Goal: Check status: Check status

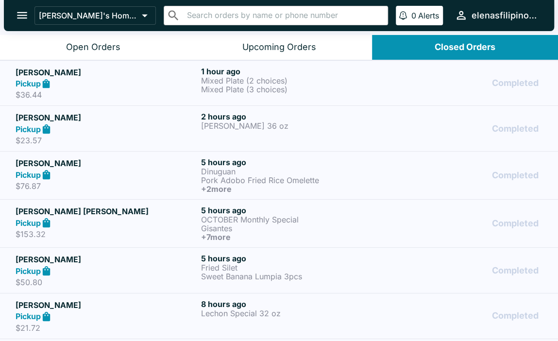
scroll to position [486, 0]
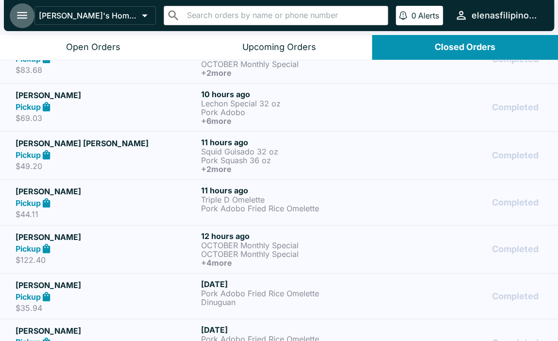
click at [20, 18] on icon "open drawer" at bounding box center [22, 15] width 10 height 7
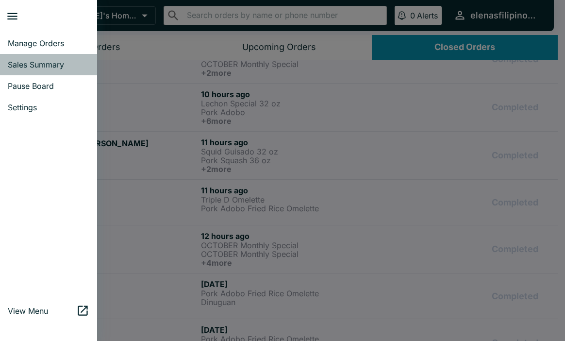
click at [25, 64] on span "Sales Summary" at bounding box center [49, 65] width 82 height 10
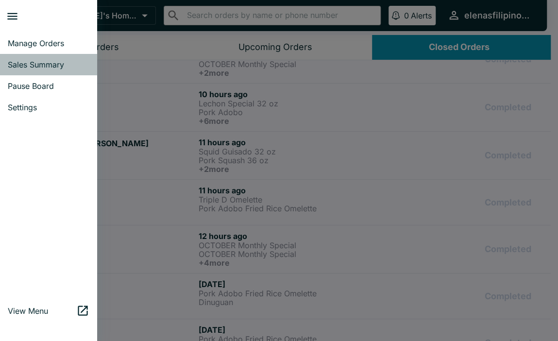
select select "03:00"
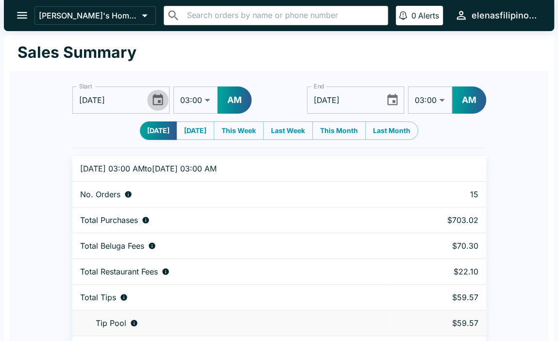
click at [153, 100] on icon "Choose date, selected date is Oct 2, 2025" at bounding box center [158, 99] width 10 height 11
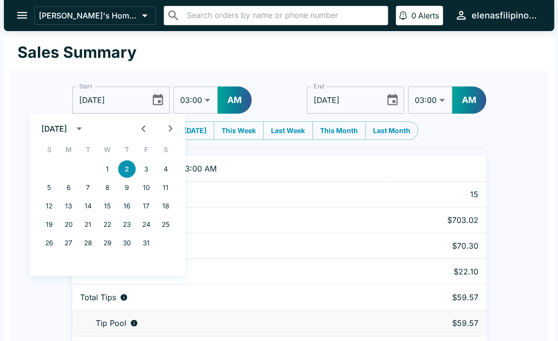
click at [141, 127] on icon "Previous month" at bounding box center [143, 128] width 13 height 13
click at [102, 188] on button "10" at bounding box center [107, 187] width 17 height 17
type input "[DATE]"
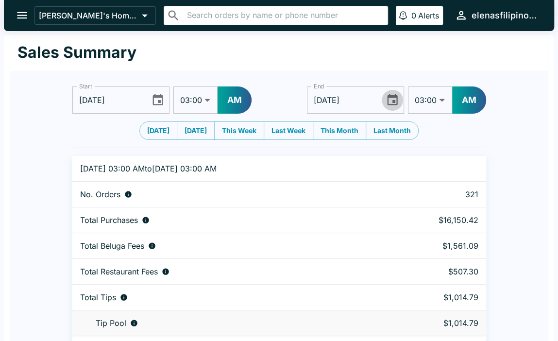
drag, startPoint x: 394, startPoint y: 100, endPoint x: 390, endPoint y: 103, distance: 5.8
click at [394, 100] on icon "Choose date, selected date is Oct 3, 2025" at bounding box center [392, 99] width 13 height 13
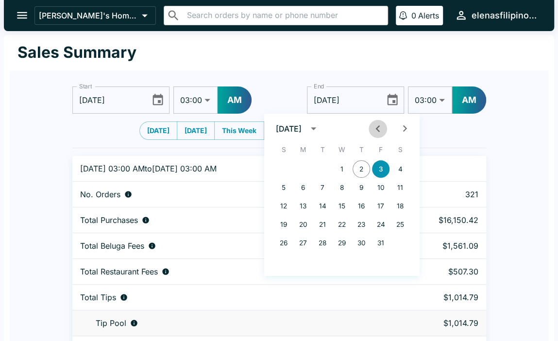
click at [375, 129] on icon "Previous month" at bounding box center [377, 128] width 13 height 13
click at [360, 184] on button "11" at bounding box center [361, 187] width 17 height 17
type input "[DATE]"
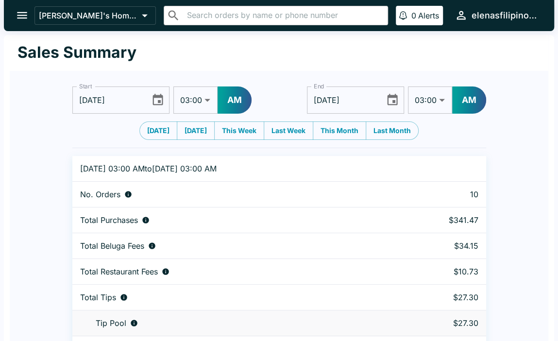
click at [154, 93] on icon "Choose date, selected date is Sep 10, 2025" at bounding box center [157, 99] width 13 height 13
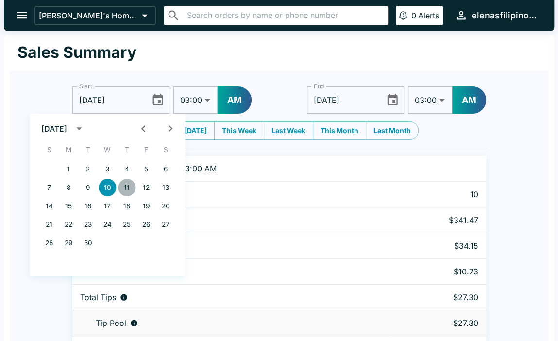
click at [124, 187] on button "11" at bounding box center [126, 187] width 17 height 17
type input "[DATE]"
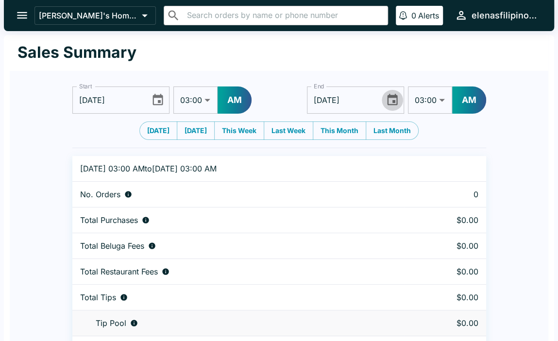
click at [391, 101] on icon "Choose date, selected date is Sep 11, 2025" at bounding box center [392, 99] width 13 height 13
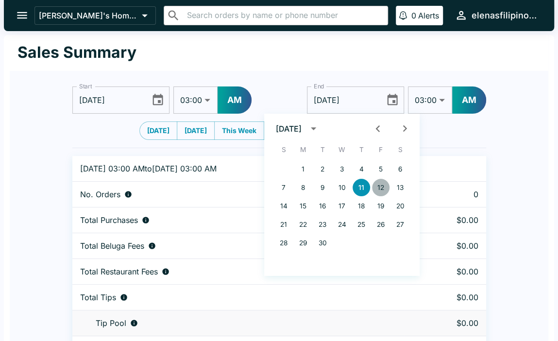
click at [383, 190] on button "12" at bounding box center [380, 187] width 17 height 17
type input "[DATE]"
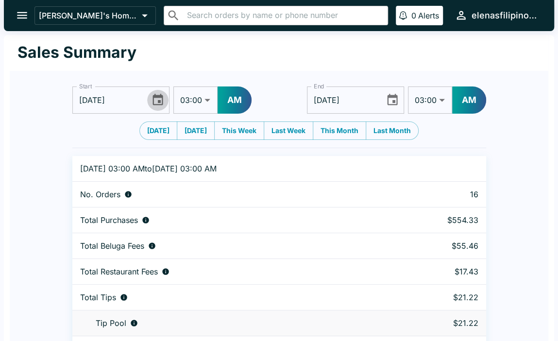
click at [159, 103] on icon "Choose date, selected date is Sep 11, 2025" at bounding box center [157, 99] width 13 height 13
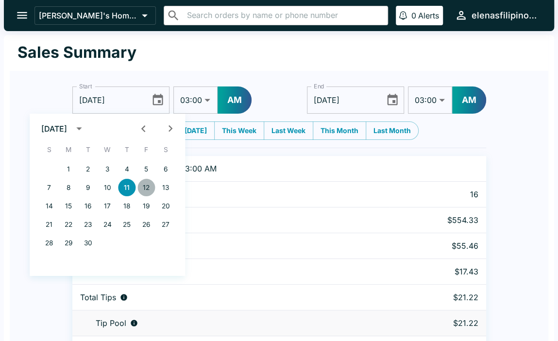
click at [144, 188] on button "12" at bounding box center [145, 187] width 17 height 17
type input "[DATE]"
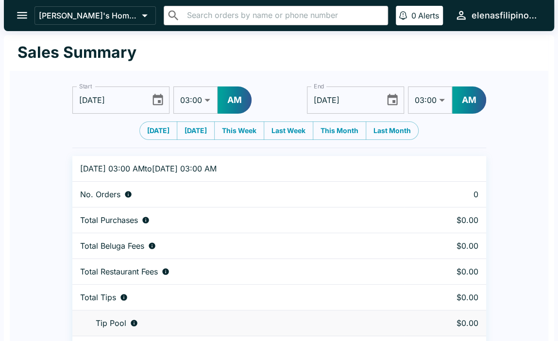
click at [392, 99] on icon "Choose date, selected date is Sep 12, 2025" at bounding box center [392, 99] width 13 height 13
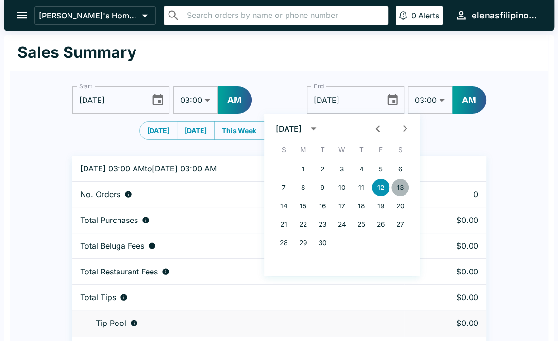
click at [400, 188] on button "13" at bounding box center [400, 187] width 17 height 17
type input "[DATE]"
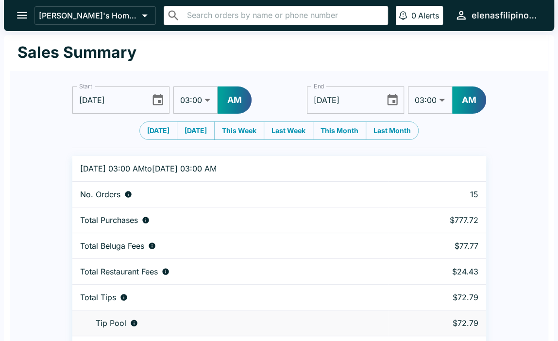
click at [155, 100] on icon "Choose date, selected date is Sep 12, 2025" at bounding box center [157, 99] width 13 height 13
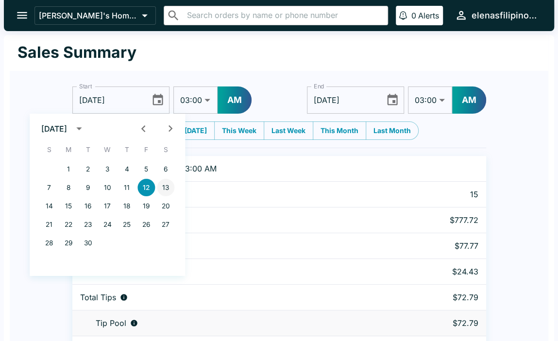
click at [169, 187] on button "13" at bounding box center [165, 187] width 17 height 17
type input "[DATE]"
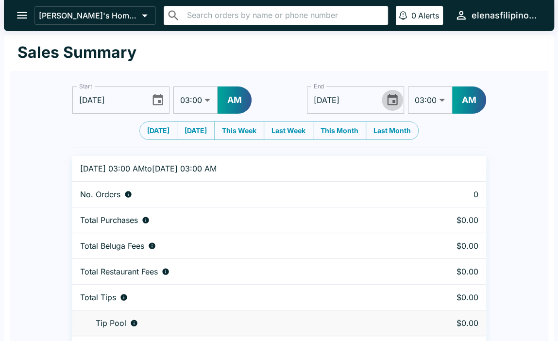
click at [391, 102] on icon "Choose date, selected date is Sep 13, 2025" at bounding box center [392, 99] width 13 height 13
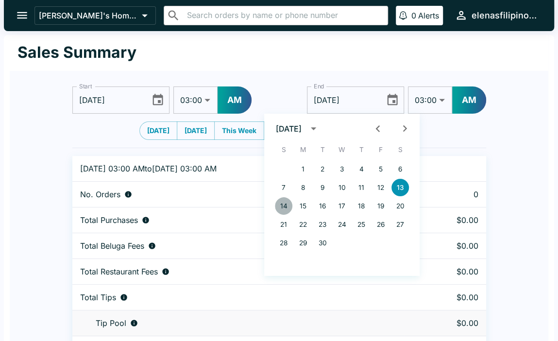
click at [285, 201] on button "14" at bounding box center [283, 205] width 17 height 17
type input "[DATE]"
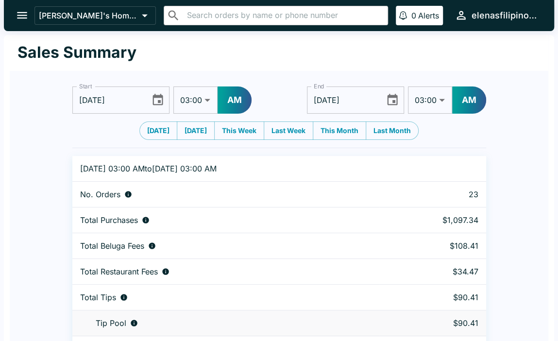
click at [154, 101] on icon "Choose date, selected date is Sep 13, 2025" at bounding box center [157, 99] width 13 height 13
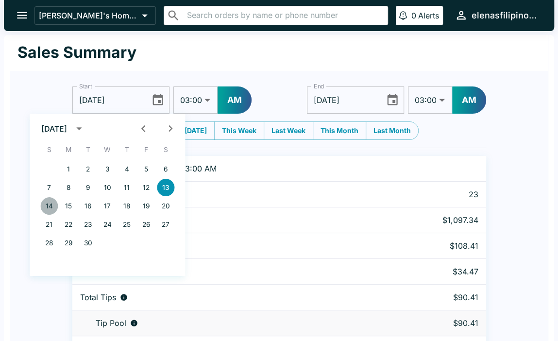
click at [50, 203] on button "14" at bounding box center [48, 205] width 17 height 17
type input "[DATE]"
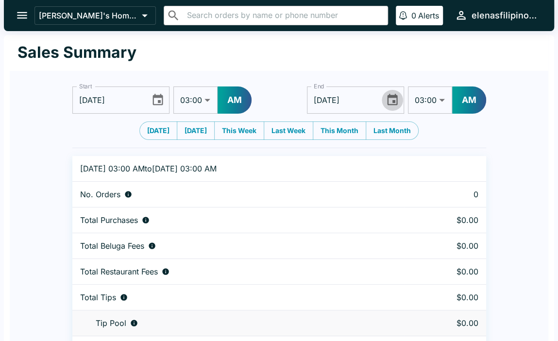
click at [391, 100] on icon "Choose date, selected date is Sep 14, 2025" at bounding box center [392, 99] width 13 height 13
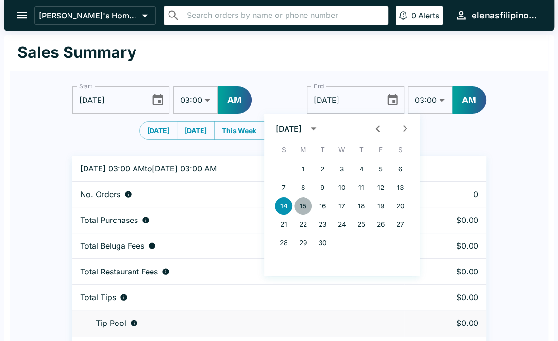
click at [302, 205] on button "15" at bounding box center [302, 205] width 17 height 17
type input "[DATE]"
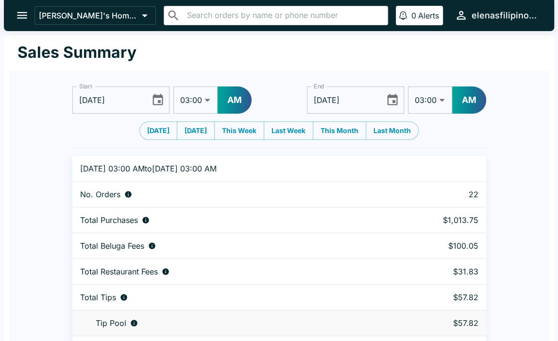
click at [156, 102] on icon "Choose date, selected date is Sep 14, 2025" at bounding box center [157, 99] width 13 height 13
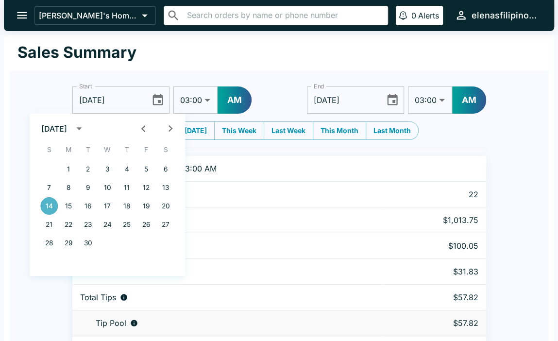
click at [57, 209] on button "14" at bounding box center [48, 205] width 17 height 17
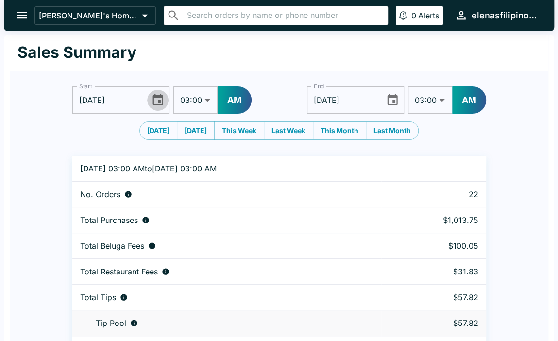
click at [157, 100] on icon "Choose date, selected date is Sep 14, 2025" at bounding box center [157, 99] width 13 height 13
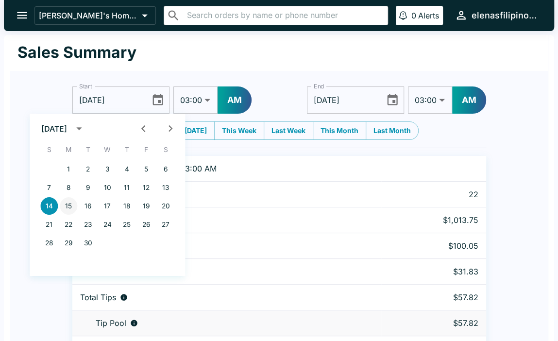
click at [72, 205] on button "15" at bounding box center [68, 205] width 17 height 17
type input "[DATE]"
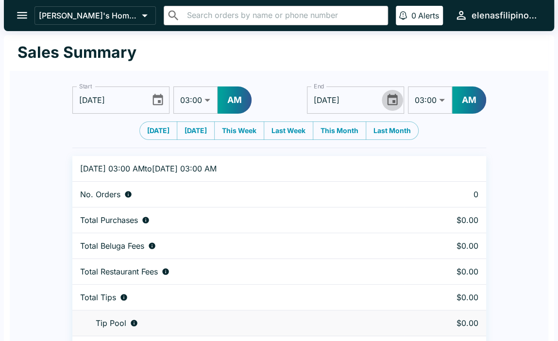
click at [395, 102] on icon "Choose date, selected date is Sep 15, 2025" at bounding box center [392, 99] width 13 height 13
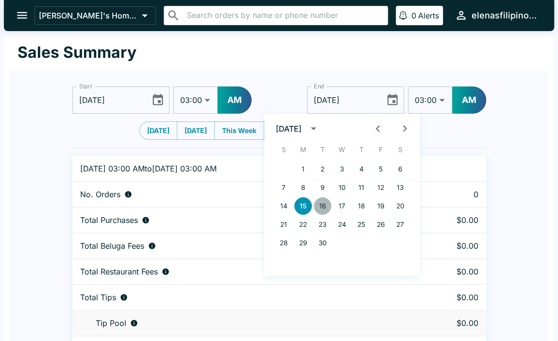
click at [320, 205] on button "16" at bounding box center [322, 205] width 17 height 17
type input "[DATE]"
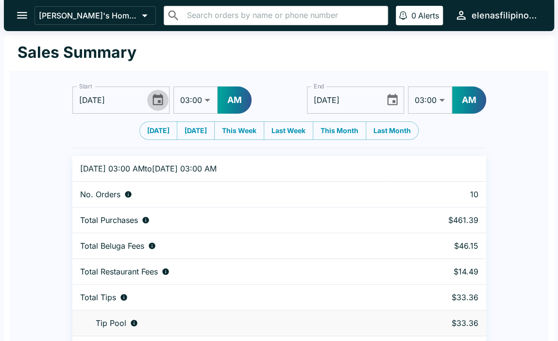
click at [160, 98] on icon "Choose date, selected date is Sep 15, 2025" at bounding box center [157, 99] width 13 height 13
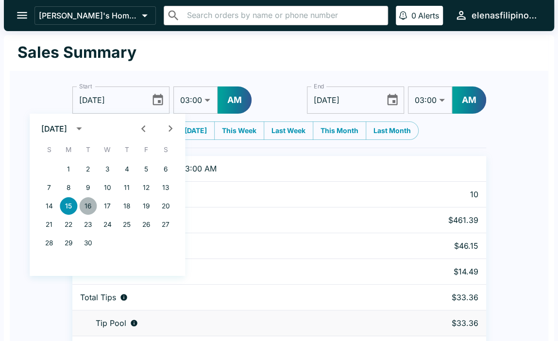
click at [92, 208] on button "16" at bounding box center [87, 205] width 17 height 17
type input "[DATE]"
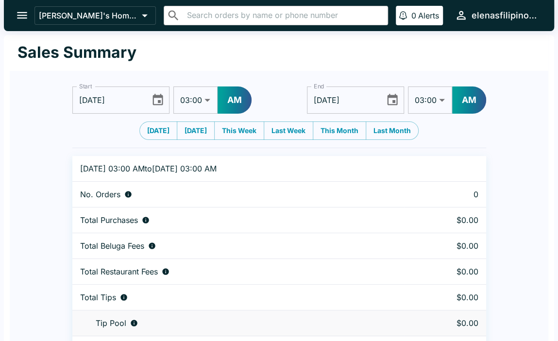
click at [390, 99] on icon "Choose date, selected date is Sep 16, 2025" at bounding box center [392, 99] width 13 height 13
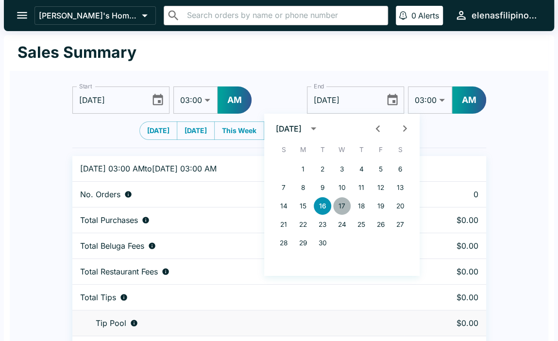
click at [346, 209] on button "17" at bounding box center [341, 205] width 17 height 17
type input "[DATE]"
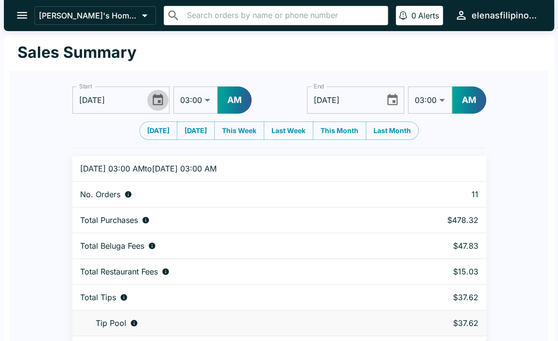
click at [159, 104] on icon "Choose date, selected date is Sep 16, 2025" at bounding box center [158, 99] width 10 height 11
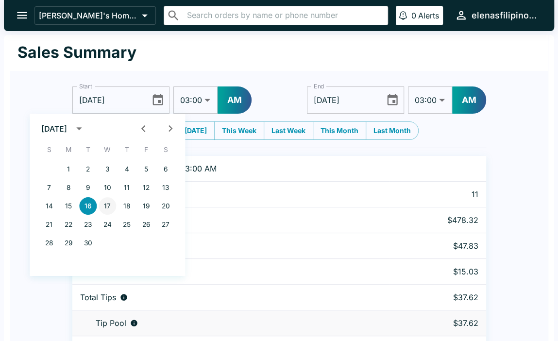
click at [106, 207] on button "17" at bounding box center [107, 205] width 17 height 17
type input "[DATE]"
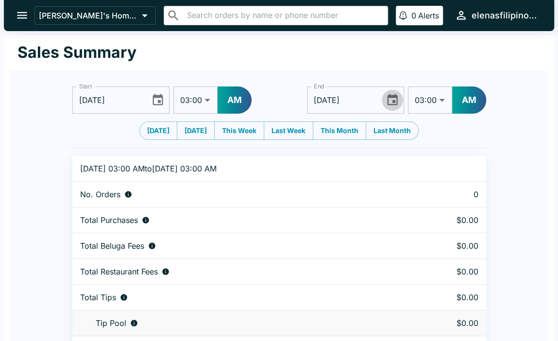
click at [391, 98] on icon "Choose date, selected date is Sep 17, 2025" at bounding box center [392, 99] width 13 height 13
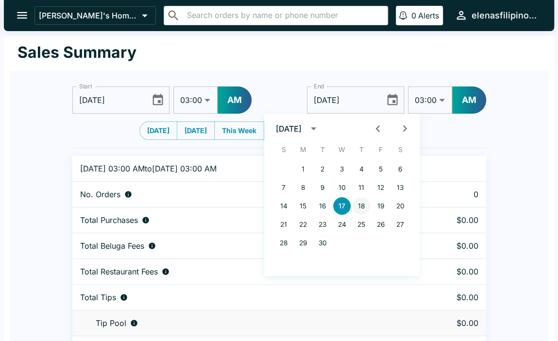
click at [360, 202] on button "18" at bounding box center [361, 205] width 17 height 17
type input "[DATE]"
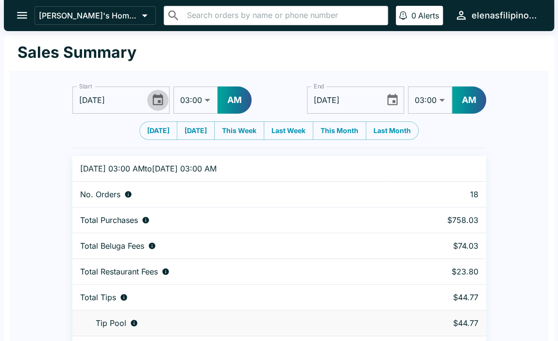
click at [163, 101] on icon "Choose date, selected date is Sep 17, 2025" at bounding box center [157, 99] width 13 height 13
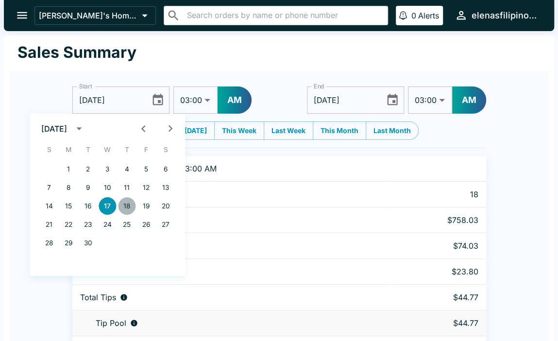
click at [129, 205] on button "18" at bounding box center [126, 205] width 17 height 17
type input "[DATE]"
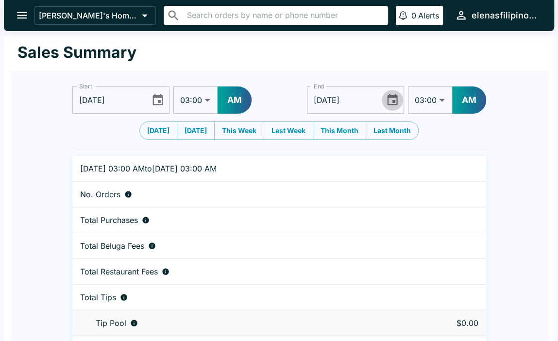
drag, startPoint x: 394, startPoint y: 98, endPoint x: 388, endPoint y: 105, distance: 10.3
click at [394, 98] on icon "Choose date, selected date is Sep 18, 2025" at bounding box center [392, 99] width 13 height 13
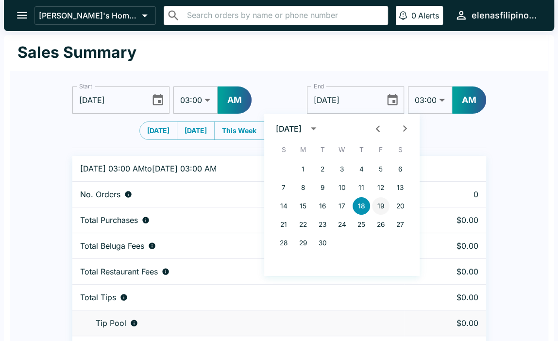
click at [377, 203] on button "19" at bounding box center [380, 205] width 17 height 17
type input "[DATE]"
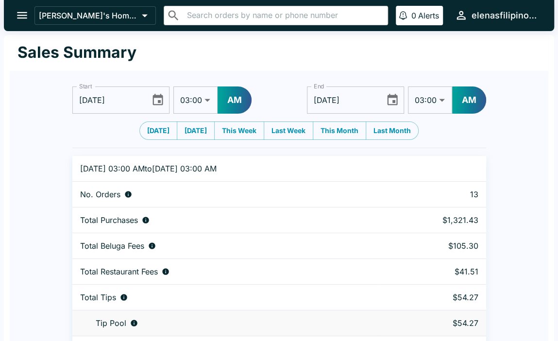
click at [156, 91] on button "Choose date, selected date is Sep 18, 2025" at bounding box center [157, 99] width 21 height 21
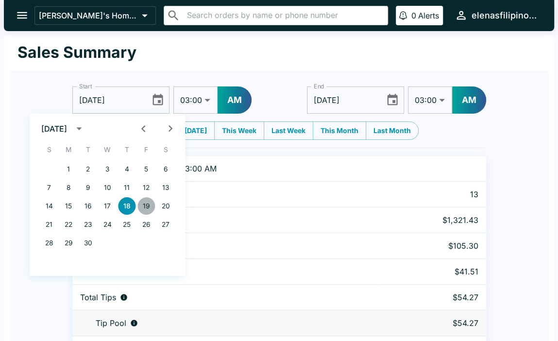
click at [142, 203] on button "19" at bounding box center [145, 205] width 17 height 17
type input "[DATE]"
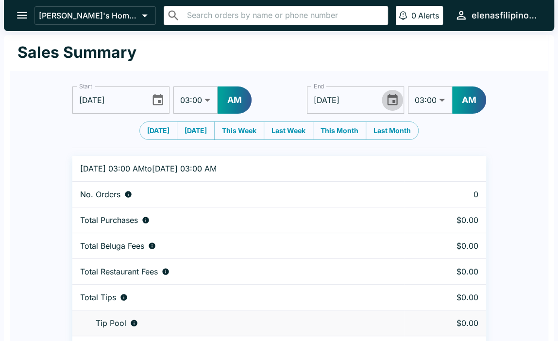
click at [389, 101] on icon "Choose date, selected date is Sep 19, 2025" at bounding box center [392, 99] width 13 height 13
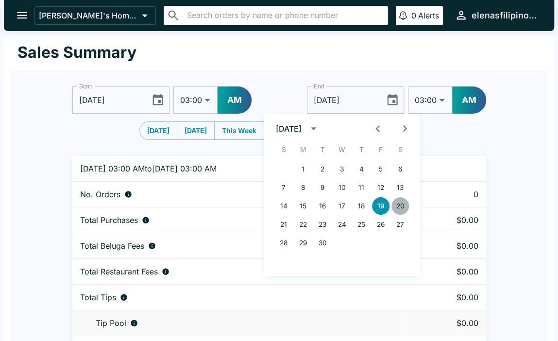
click at [395, 205] on button "20" at bounding box center [400, 205] width 17 height 17
type input "[DATE]"
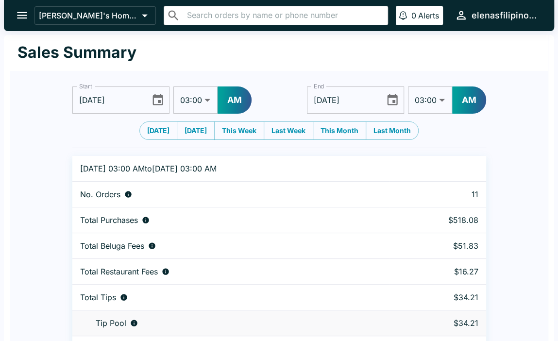
click at [153, 102] on icon "Choose date, selected date is Sep 19, 2025" at bounding box center [158, 99] width 10 height 11
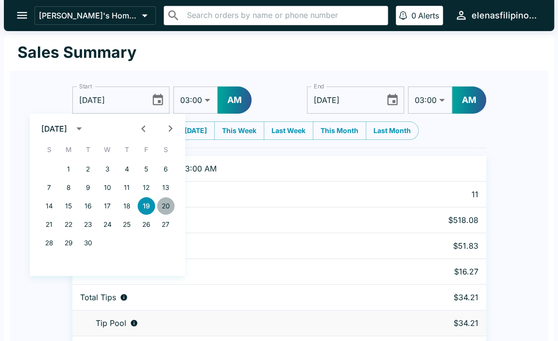
click at [163, 204] on button "20" at bounding box center [165, 205] width 17 height 17
type input "[DATE]"
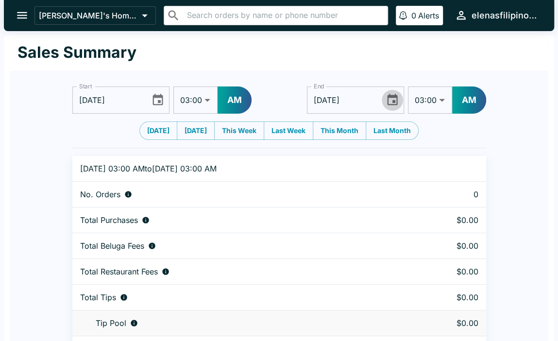
click at [394, 97] on icon "Choose date, selected date is Sep 20, 2025" at bounding box center [393, 99] width 10 height 11
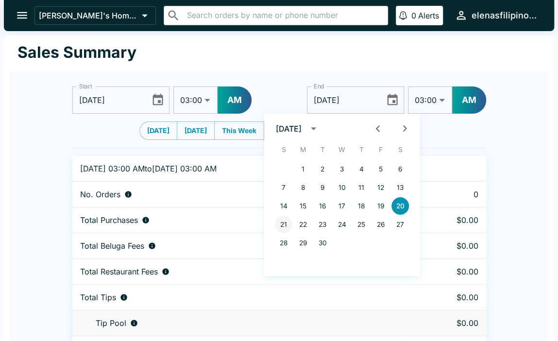
click at [285, 225] on button "21" at bounding box center [283, 224] width 17 height 17
type input "[DATE]"
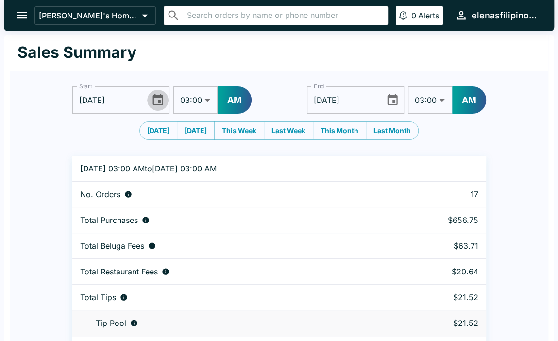
click at [150, 98] on button "Choose date, selected date is Sep 20, 2025" at bounding box center [157, 99] width 21 height 21
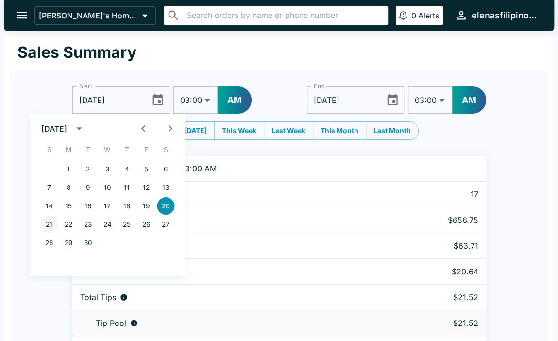
click at [49, 227] on button "21" at bounding box center [48, 224] width 17 height 17
type input "[DATE]"
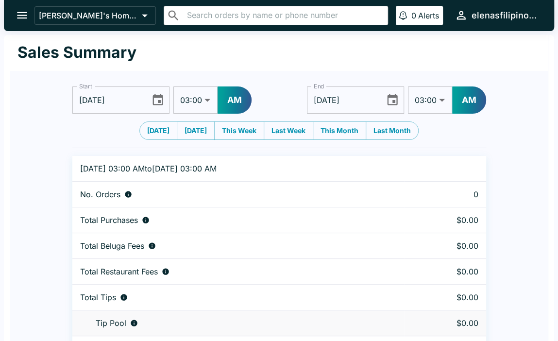
click at [393, 100] on icon "Choose date, selected date is Sep 21, 2025" at bounding box center [392, 99] width 13 height 13
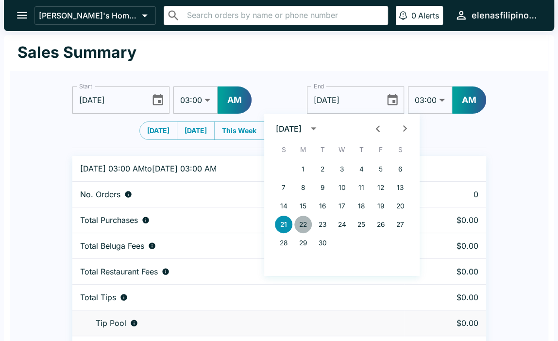
click at [298, 223] on button "22" at bounding box center [302, 224] width 17 height 17
type input "[DATE]"
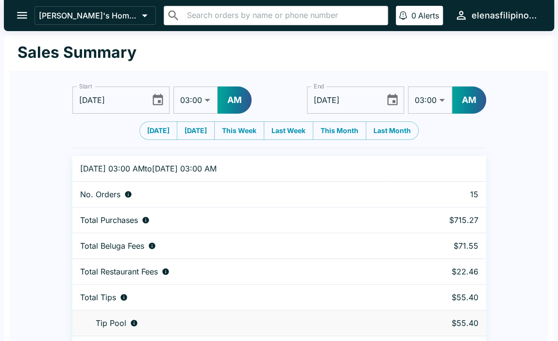
click at [154, 97] on icon "Choose date, selected date is Sep 21, 2025" at bounding box center [158, 99] width 10 height 11
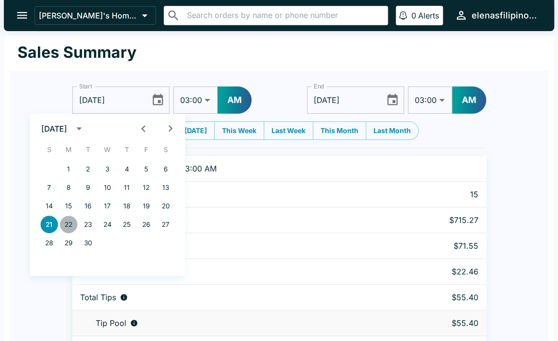
click at [73, 222] on button "22" at bounding box center [68, 224] width 17 height 17
type input "[DATE]"
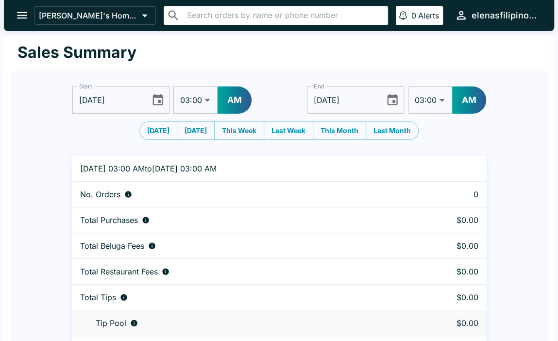
click at [396, 97] on icon "Choose date, selected date is Sep 22, 2025" at bounding box center [393, 99] width 10 height 11
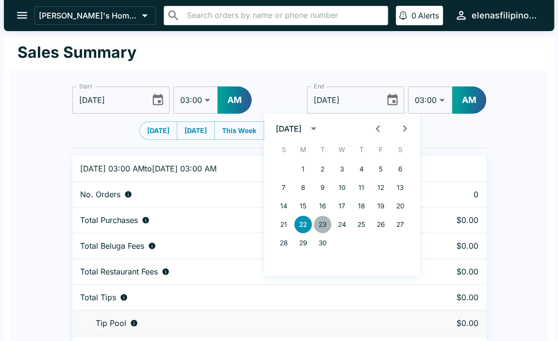
click at [325, 225] on button "23" at bounding box center [322, 224] width 17 height 17
type input "[DATE]"
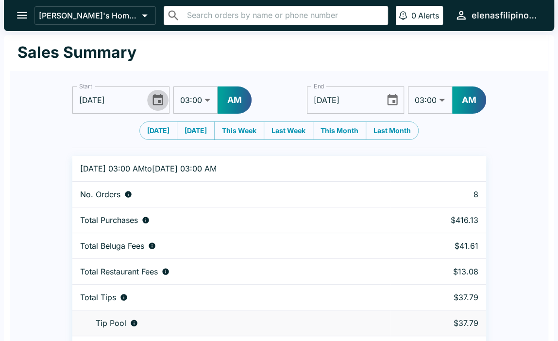
click at [155, 102] on icon "Choose date, selected date is Sep 22, 2025" at bounding box center [157, 99] width 13 height 13
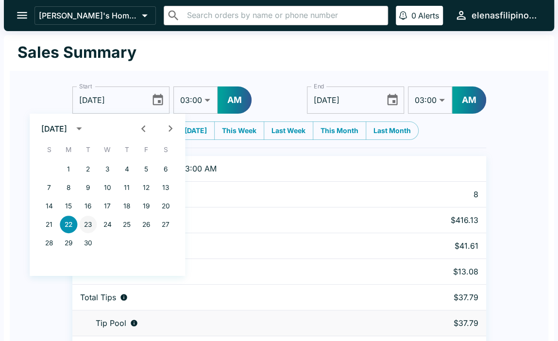
click at [90, 222] on button "23" at bounding box center [87, 224] width 17 height 17
type input "[DATE]"
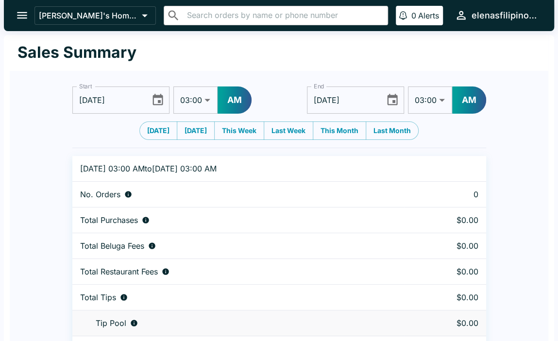
click at [395, 100] on icon "Choose date, selected date is Sep 23, 2025" at bounding box center [392, 99] width 13 height 13
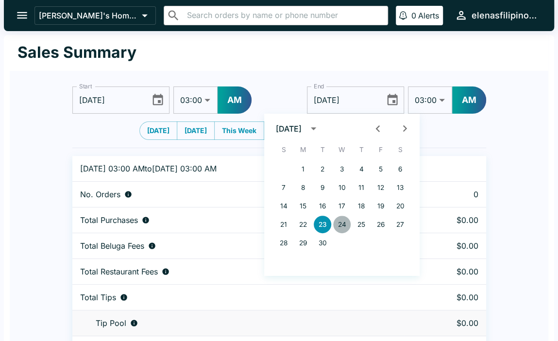
click at [342, 226] on button "24" at bounding box center [341, 224] width 17 height 17
type input "[DATE]"
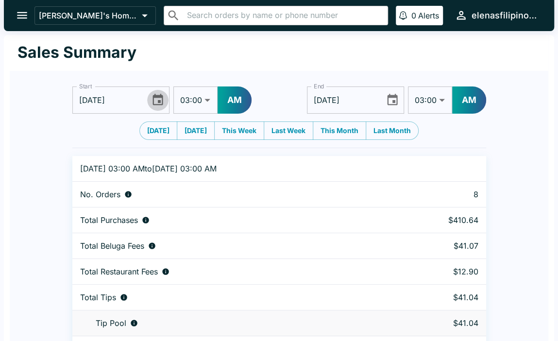
click at [158, 100] on icon "Choose date, selected date is Sep 23, 2025" at bounding box center [157, 99] width 13 height 13
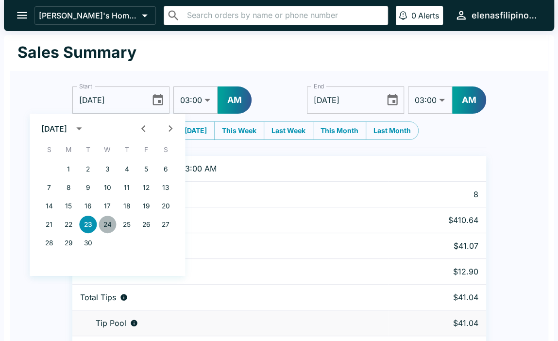
click at [103, 223] on button "24" at bounding box center [107, 224] width 17 height 17
type input "[DATE]"
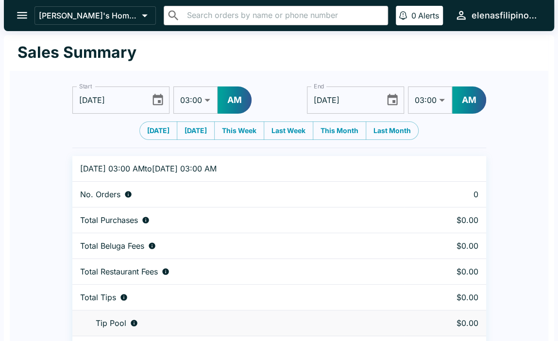
click at [390, 104] on icon "Choose date, selected date is Sep 24, 2025" at bounding box center [392, 99] width 13 height 13
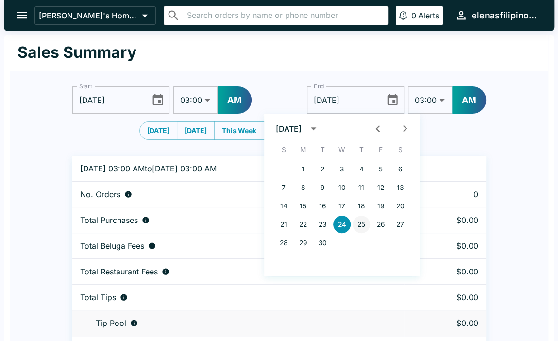
click at [356, 224] on button "25" at bounding box center [361, 224] width 17 height 17
type input "[DATE]"
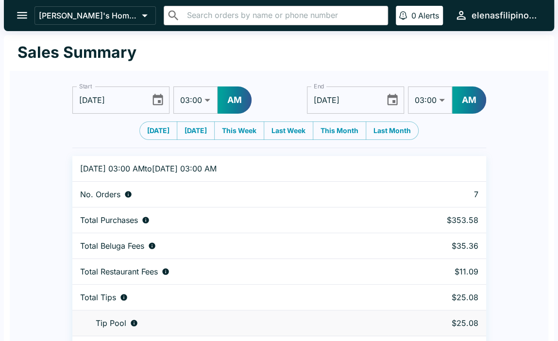
click at [157, 99] on icon "Choose date, selected date is Sep 24, 2025" at bounding box center [157, 99] width 13 height 13
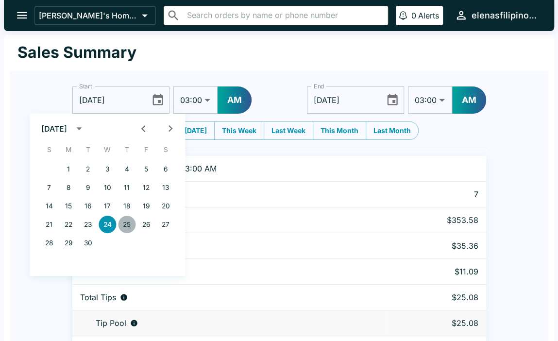
click at [121, 223] on button "25" at bounding box center [126, 224] width 17 height 17
type input "[DATE]"
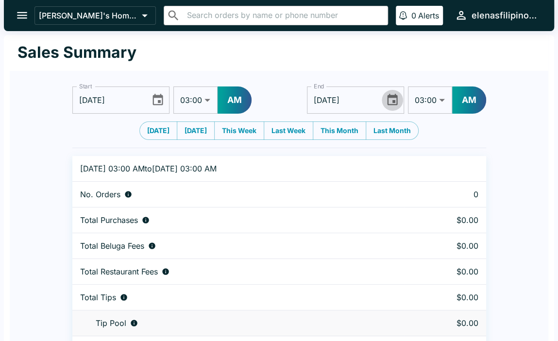
click at [391, 97] on icon "Choose date, selected date is Sep 25, 2025" at bounding box center [393, 99] width 10 height 11
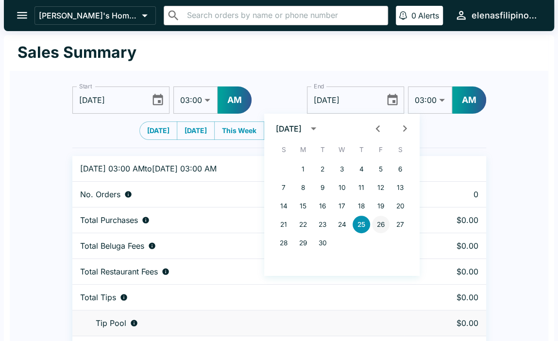
click at [380, 222] on button "26" at bounding box center [380, 224] width 17 height 17
type input "[DATE]"
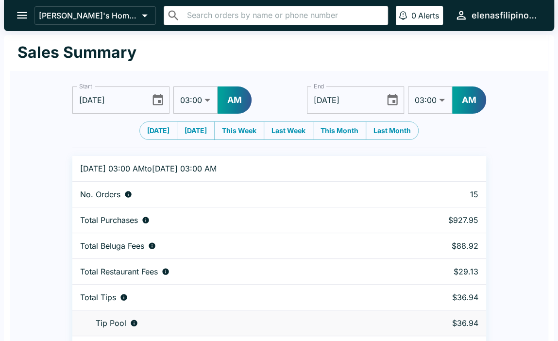
click at [160, 102] on icon "Choose date, selected date is Sep 25, 2025" at bounding box center [158, 99] width 10 height 11
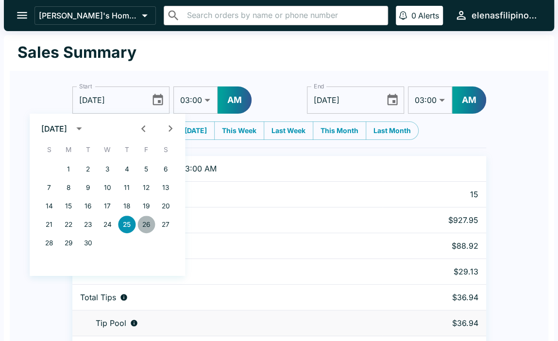
click at [142, 221] on button "26" at bounding box center [145, 224] width 17 height 17
type input "[DATE]"
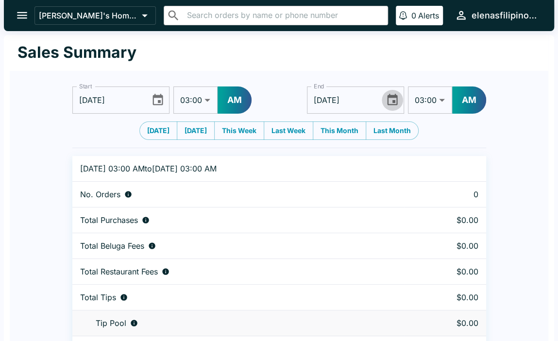
click at [390, 102] on icon "Choose date, selected date is Sep 26, 2025" at bounding box center [392, 99] width 13 height 13
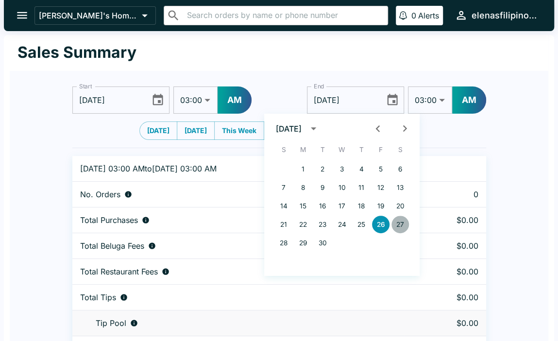
click at [394, 226] on button "27" at bounding box center [400, 224] width 17 height 17
type input "[DATE]"
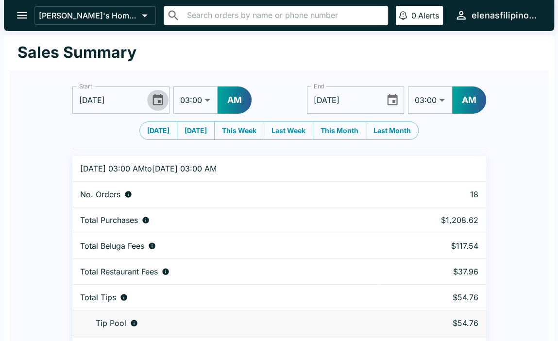
click at [154, 99] on icon "Choose date, selected date is Sep 26, 2025" at bounding box center [157, 99] width 13 height 13
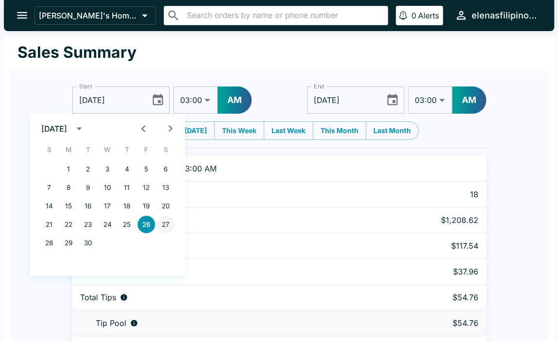
click at [164, 226] on button "27" at bounding box center [165, 224] width 17 height 17
type input "[DATE]"
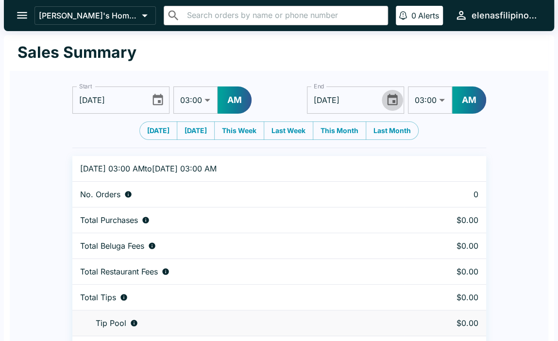
drag, startPoint x: 390, startPoint y: 99, endPoint x: 384, endPoint y: 113, distance: 14.8
click at [390, 100] on icon "Choose date, selected date is Sep 27, 2025" at bounding box center [392, 99] width 13 height 13
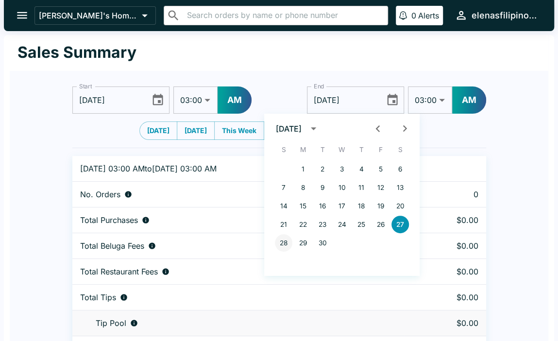
click at [276, 240] on button "28" at bounding box center [283, 242] width 17 height 17
type input "[DATE]"
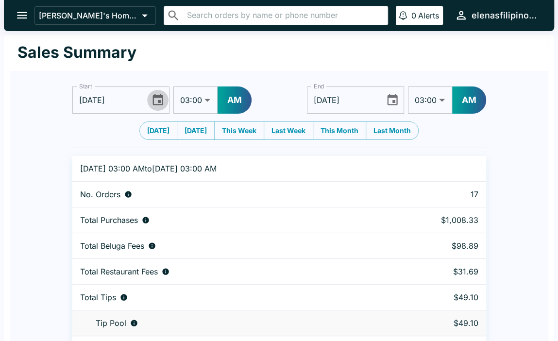
click at [159, 102] on icon "Choose date, selected date is Sep 27, 2025" at bounding box center [158, 99] width 10 height 11
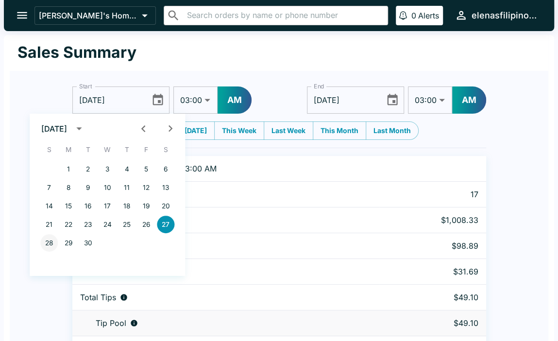
click at [46, 244] on button "28" at bounding box center [48, 242] width 17 height 17
type input "[DATE]"
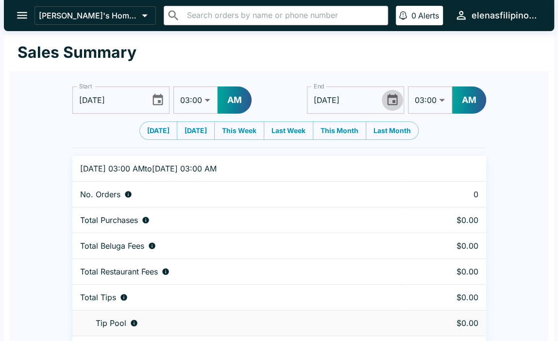
click at [392, 102] on icon "Choose date, selected date is Sep 28, 2025" at bounding box center [392, 99] width 13 height 13
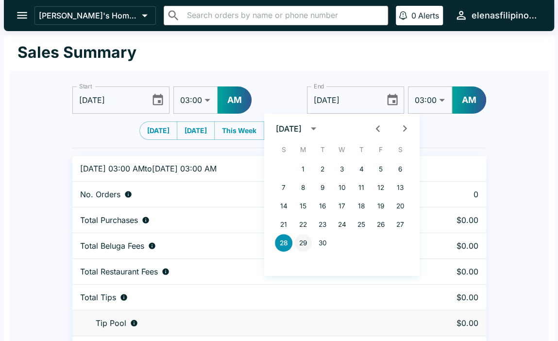
click at [304, 239] on button "29" at bounding box center [302, 242] width 17 height 17
type input "[DATE]"
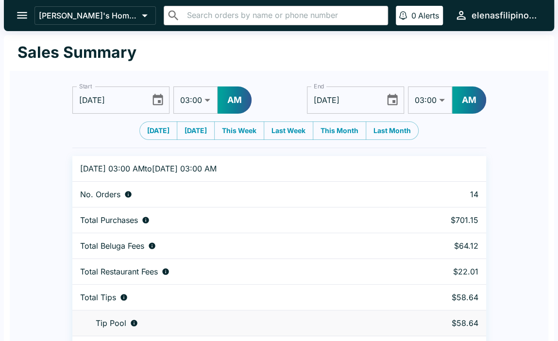
click at [162, 100] on icon "Choose date, selected date is Sep 28, 2025" at bounding box center [158, 99] width 10 height 11
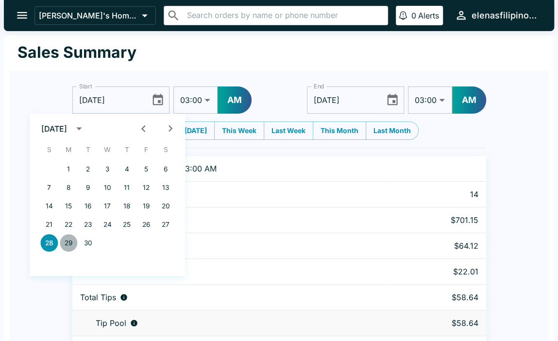
click at [64, 247] on button "29" at bounding box center [68, 242] width 17 height 17
type input "[DATE]"
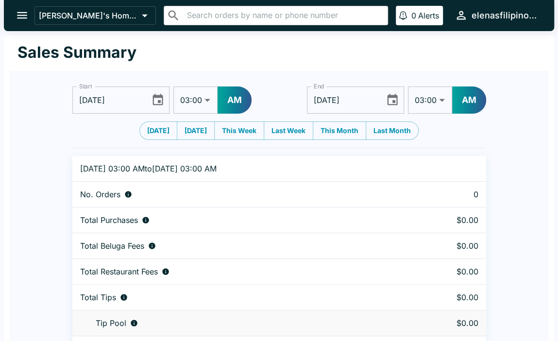
drag, startPoint x: 389, startPoint y: 98, endPoint x: 388, endPoint y: 106, distance: 8.3
click at [389, 99] on icon "Choose date, selected date is Sep 29, 2025" at bounding box center [392, 99] width 13 height 13
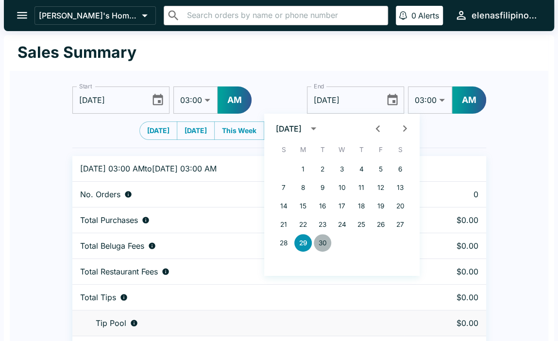
click at [322, 239] on button "30" at bounding box center [322, 242] width 17 height 17
type input "[DATE]"
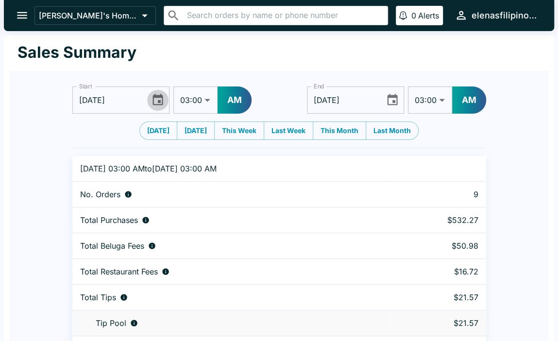
click at [157, 102] on icon "Choose date, selected date is Sep 29, 2025" at bounding box center [157, 99] width 13 height 13
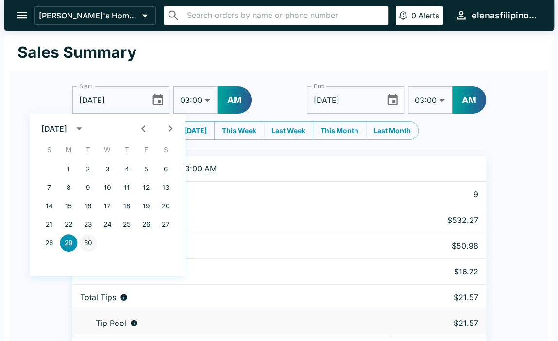
click at [85, 239] on button "30" at bounding box center [87, 242] width 17 height 17
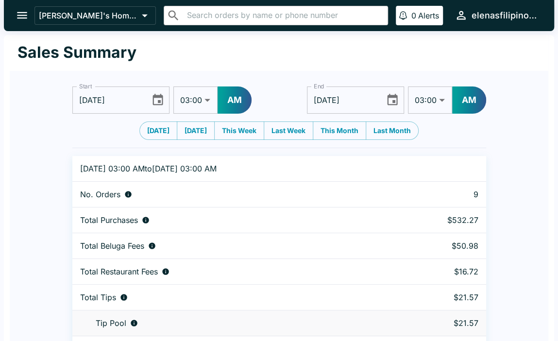
type input "[DATE]"
click at [389, 101] on icon "Choose date, selected date is Sep 30, 2025" at bounding box center [392, 99] width 13 height 13
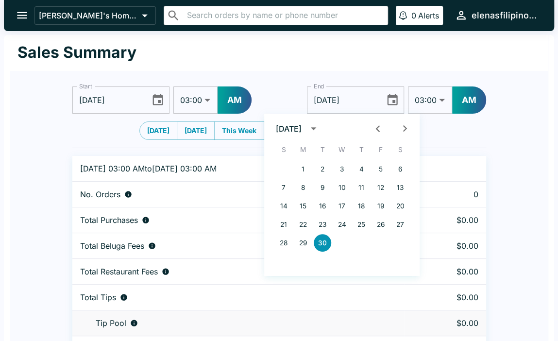
click at [402, 129] on icon "Next month" at bounding box center [404, 128] width 13 height 13
click at [348, 167] on button "1" at bounding box center [341, 168] width 17 height 17
type input "[DATE]"
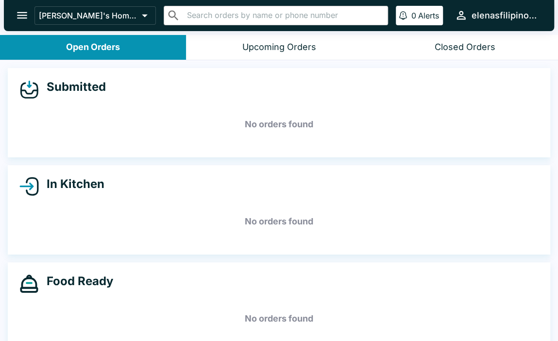
click at [16, 20] on icon "open drawer" at bounding box center [22, 15] width 13 height 13
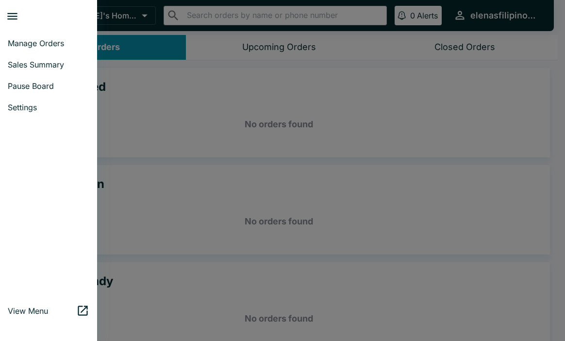
click at [30, 65] on span "Sales Summary" at bounding box center [49, 65] width 82 height 10
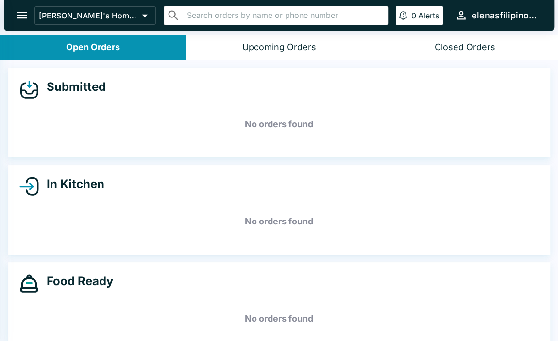
select select "03:00"
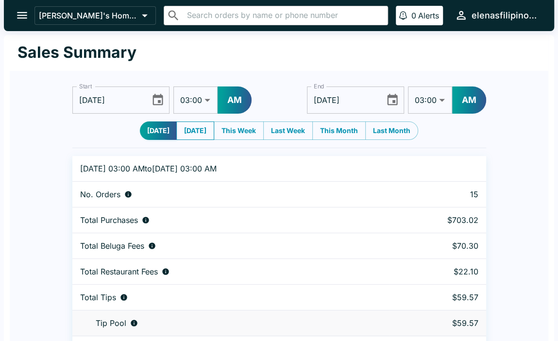
click at [185, 127] on button "[DATE]" at bounding box center [195, 130] width 38 height 18
type input "[DATE]"
click at [152, 126] on button "[DATE]" at bounding box center [159, 130] width 38 height 18
type input "[DATE]"
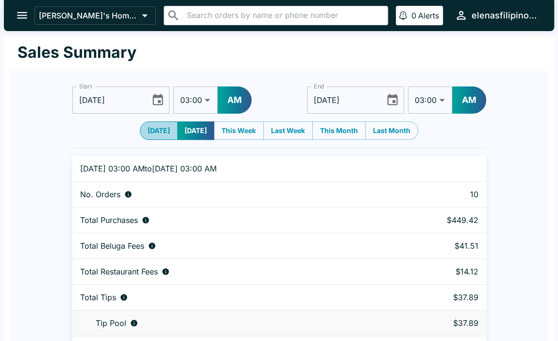
type input "[DATE]"
